Goal: Communication & Community: Answer question/provide support

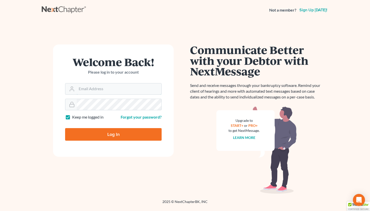
type input "Dsolis@bell-law.net"
click at [108, 136] on input "Log In" at bounding box center [113, 134] width 96 height 13
type input "Thinking..."
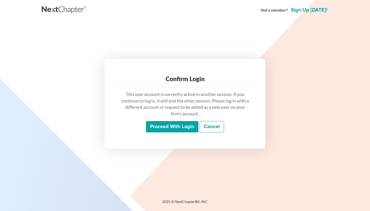
click at [174, 126] on input "Proceed with login" at bounding box center [172, 127] width 52 height 12
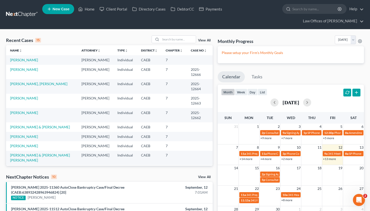
click at [330, 157] on link "+13 more" at bounding box center [329, 159] width 13 height 4
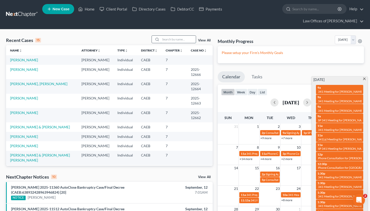
click at [171, 36] on input "search" at bounding box center [177, 39] width 35 height 7
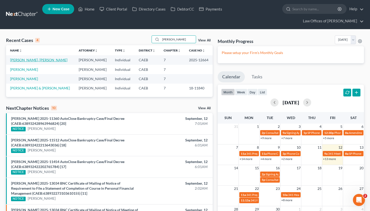
type input "[PERSON_NAME]"
click at [40, 58] on link "[PERSON_NAME], [PERSON_NAME]" at bounding box center [38, 60] width 57 height 4
select select "5"
select select "6"
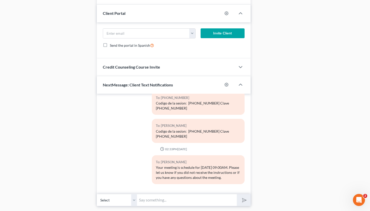
scroll to position [500, 0]
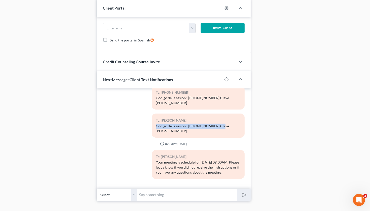
drag, startPoint x: 155, startPoint y: 112, endPoint x: 218, endPoint y: 110, distance: 62.8
click at [218, 114] on div "To: [PERSON_NAME] Del Rio Codigo de la sesion: [PHONE_NUMBER] Clave [PHONE_NUMB…" at bounding box center [198, 126] width 93 height 24
click at [156, 189] on input "text" at bounding box center [187, 195] width 100 height 12
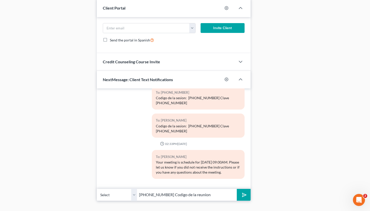
type input "[PHONE_NUMBER] Codigo de la reunion"
click at [237, 189] on button "submit" at bounding box center [244, 195] width 14 height 12
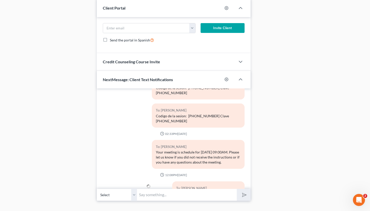
scroll to position [471, 0]
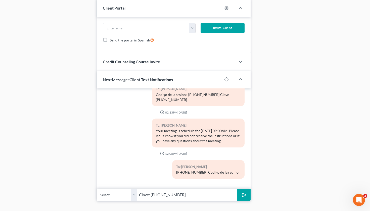
type input "Clave: [PHONE_NUMBER]"
click at [237, 189] on button "submit" at bounding box center [244, 195] width 14 height 12
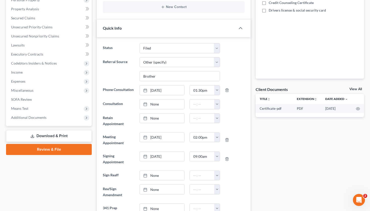
scroll to position [0, 0]
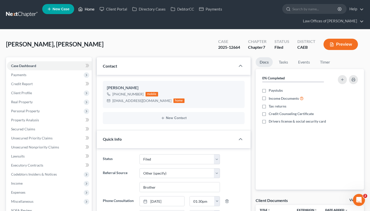
click at [90, 8] on link "Home" at bounding box center [86, 9] width 21 height 9
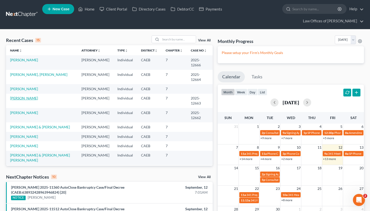
click at [16, 96] on link "[PERSON_NAME]" at bounding box center [24, 98] width 28 height 4
select select "5"
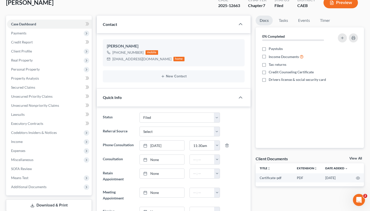
scroll to position [42, 0]
click at [42, 73] on link "Property Analysis" at bounding box center [49, 77] width 85 height 9
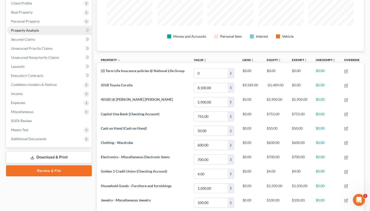
scroll to position [90, 0]
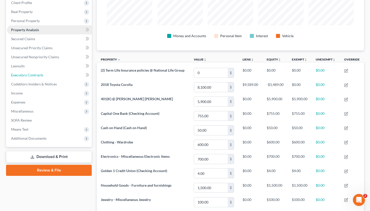
click at [42, 71] on link "Executory Contracts" at bounding box center [49, 75] width 85 height 9
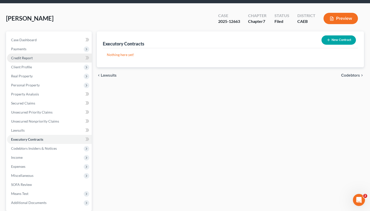
scroll to position [27, 0]
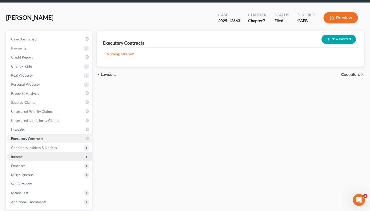
click at [22, 154] on span "Income" at bounding box center [17, 156] width 12 height 4
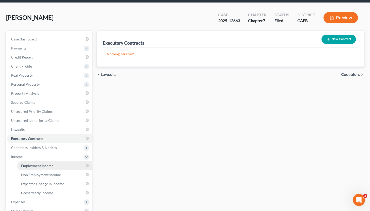
click at [43, 163] on span "Employment Income" at bounding box center [37, 165] width 32 height 4
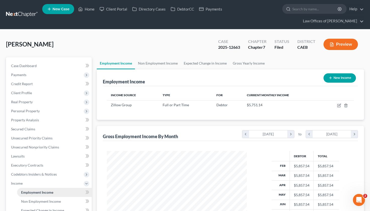
scroll to position [90, 150]
click at [90, 8] on link "Home" at bounding box center [86, 9] width 21 height 9
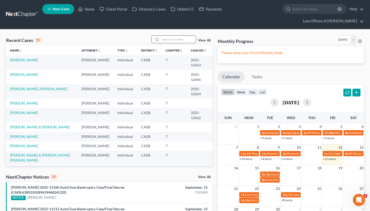
click at [166, 36] on input "search" at bounding box center [177, 39] width 35 height 7
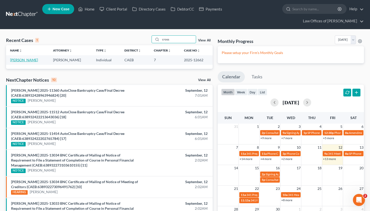
type input "cross"
click at [18, 58] on link "[PERSON_NAME]" at bounding box center [24, 60] width 28 height 4
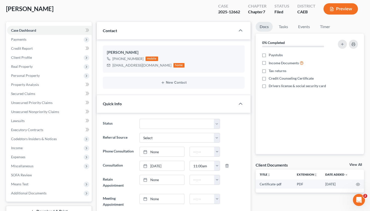
scroll to position [37, 0]
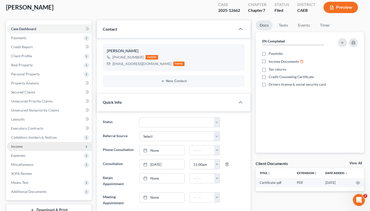
click at [33, 142] on span "Income" at bounding box center [49, 146] width 85 height 9
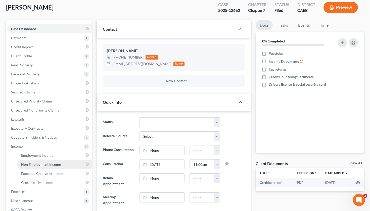
click at [38, 162] on span "Non Employment Income" at bounding box center [41, 164] width 40 height 4
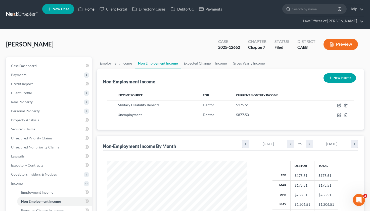
click at [91, 12] on link "Home" at bounding box center [86, 9] width 21 height 9
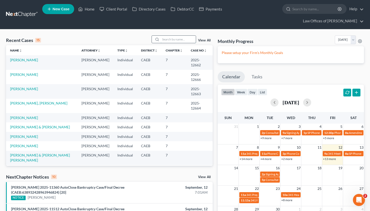
click at [170, 36] on input "search" at bounding box center [177, 39] width 35 height 7
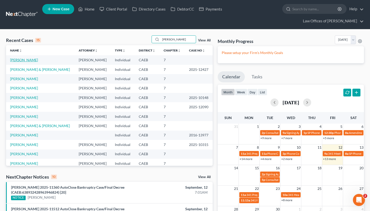
type input "[PERSON_NAME]"
click at [31, 58] on link "[PERSON_NAME]" at bounding box center [24, 60] width 28 height 4
select select "10"
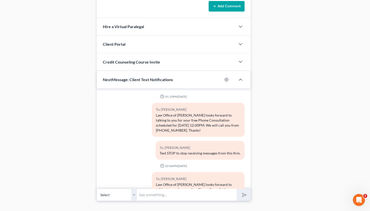
scroll to position [302, 0]
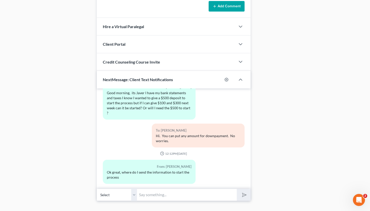
click at [151, 189] on input "text" at bounding box center [187, 195] width 100 height 12
type input "We can call you in a few minutes once we are done with court."
click at [237, 189] on button "submit" at bounding box center [244, 195] width 14 height 12
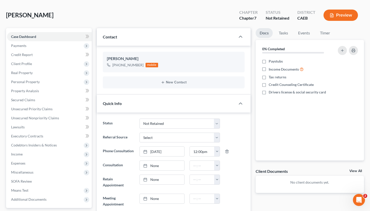
scroll to position [0, 0]
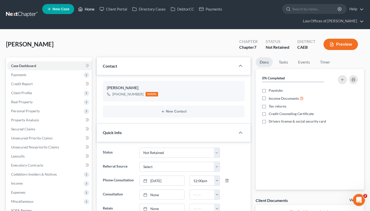
click at [91, 13] on link "Home" at bounding box center [86, 9] width 21 height 9
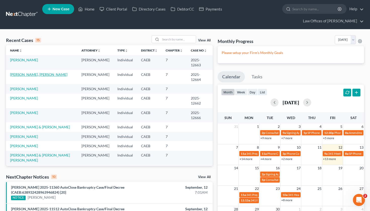
click at [41, 72] on link "[PERSON_NAME], [PERSON_NAME]" at bounding box center [38, 74] width 57 height 4
select select "6"
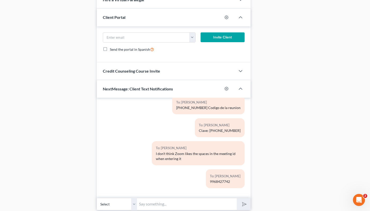
scroll to position [500, 0]
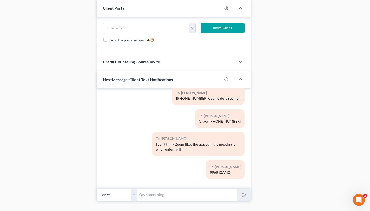
click at [157, 189] on input "text" at bounding box center [187, 195] width 100 height 12
type input "no deje espacios."
click at [237, 189] on button "submit" at bounding box center [244, 195] width 14 height 12
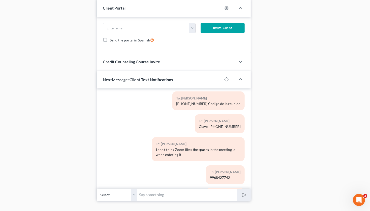
scroll to position [529, 0]
type input "Codigo de la reunion: 9968427742"
click at [237, 189] on button "submit" at bounding box center [244, 195] width 14 height 12
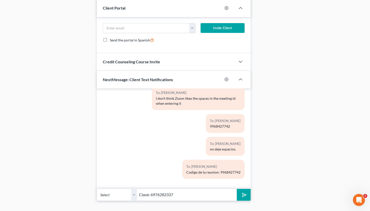
type input "Clave: 6976282337"
click at [237, 189] on button "submit" at bounding box center [244, 195] width 14 height 12
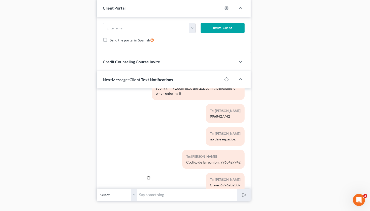
scroll to position [614, 0]
